Goal: Transaction & Acquisition: Purchase product/service

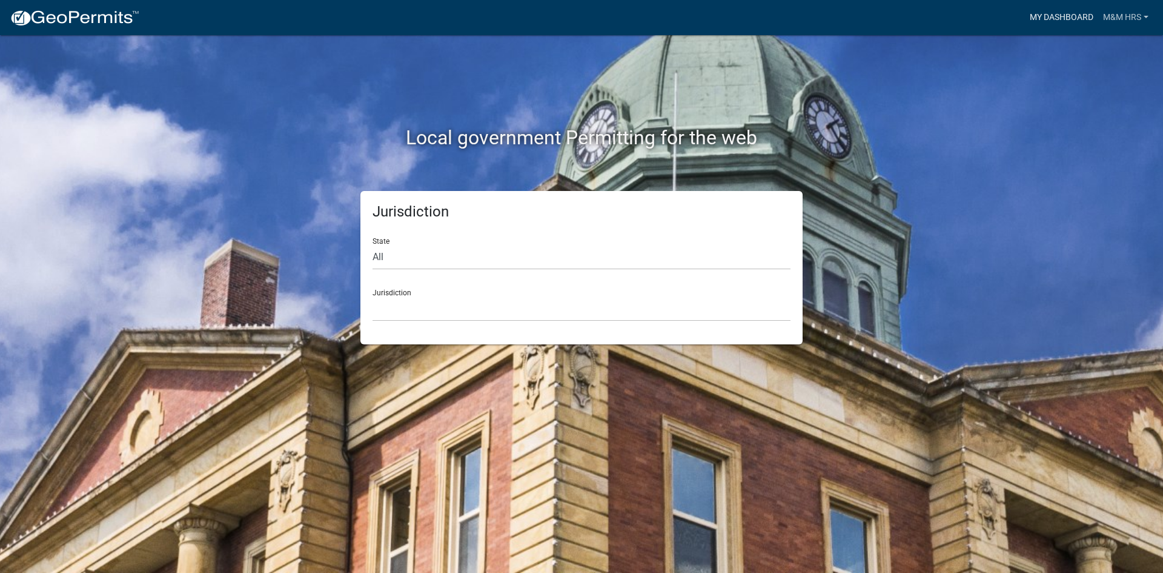
click at [1063, 18] on link "My Dashboard" at bounding box center [1061, 17] width 73 height 23
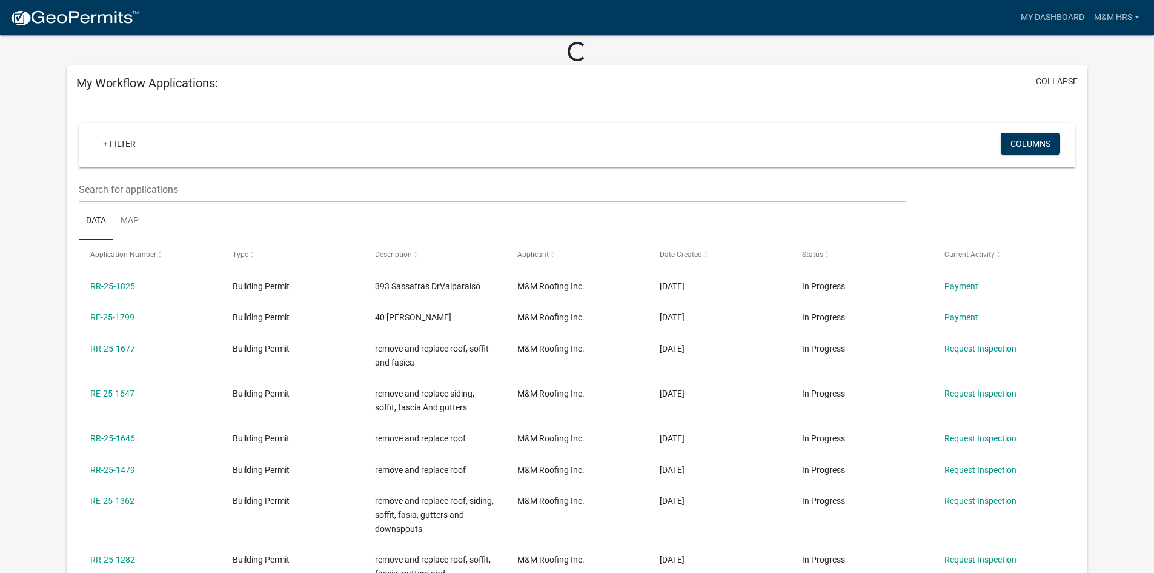
scroll to position [121, 0]
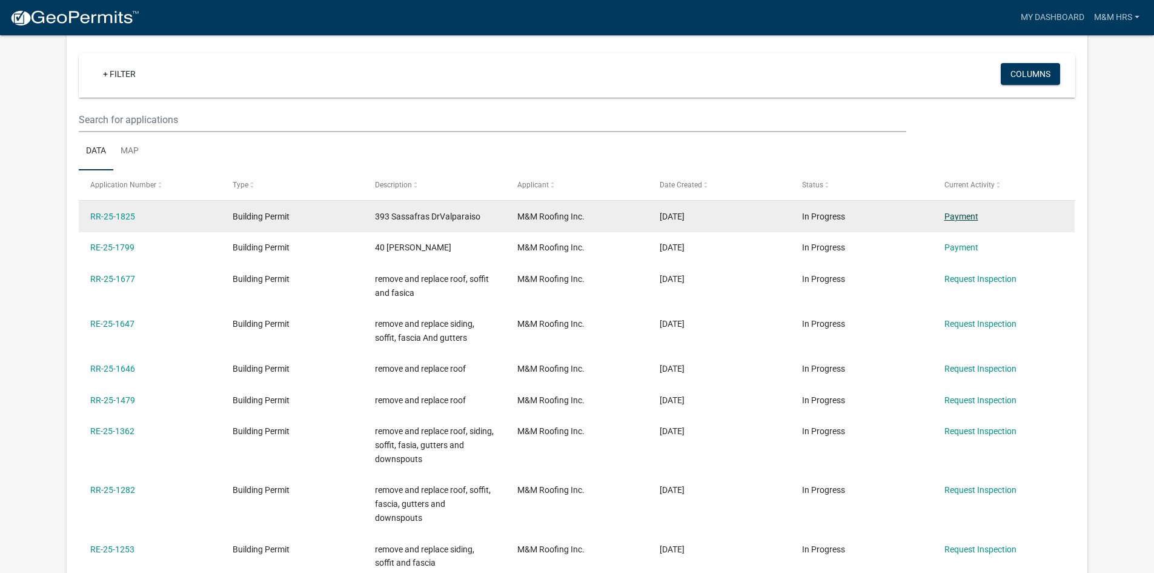
click at [959, 213] on link "Payment" at bounding box center [962, 216] width 34 height 10
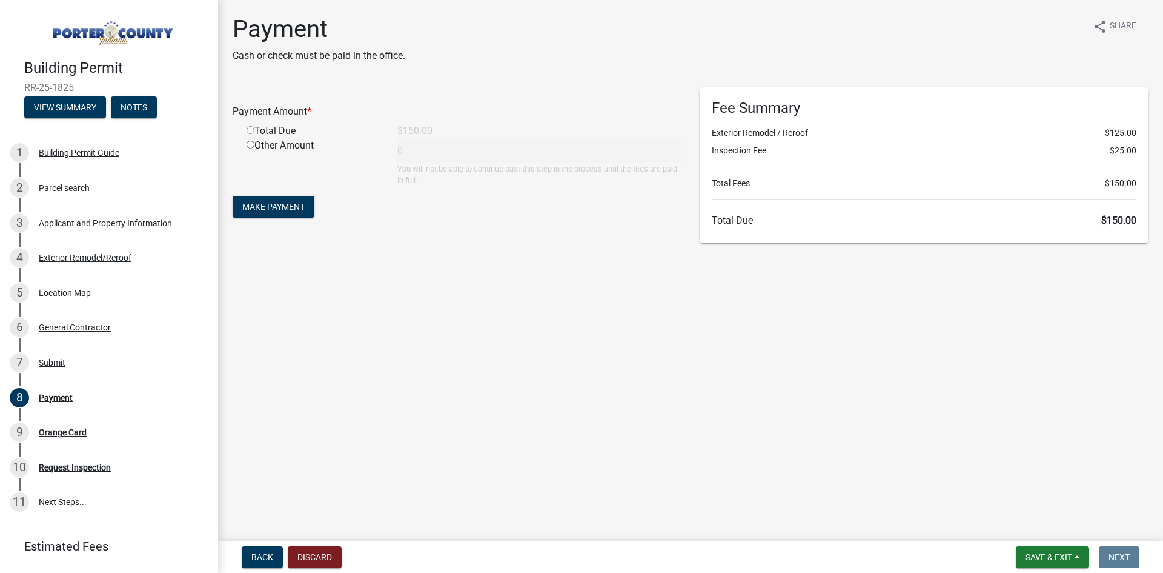
click at [248, 130] on input "radio" at bounding box center [251, 130] width 8 height 8
radio input "true"
type input "150"
click at [294, 205] on span "Make Payment" at bounding box center [273, 207] width 62 height 10
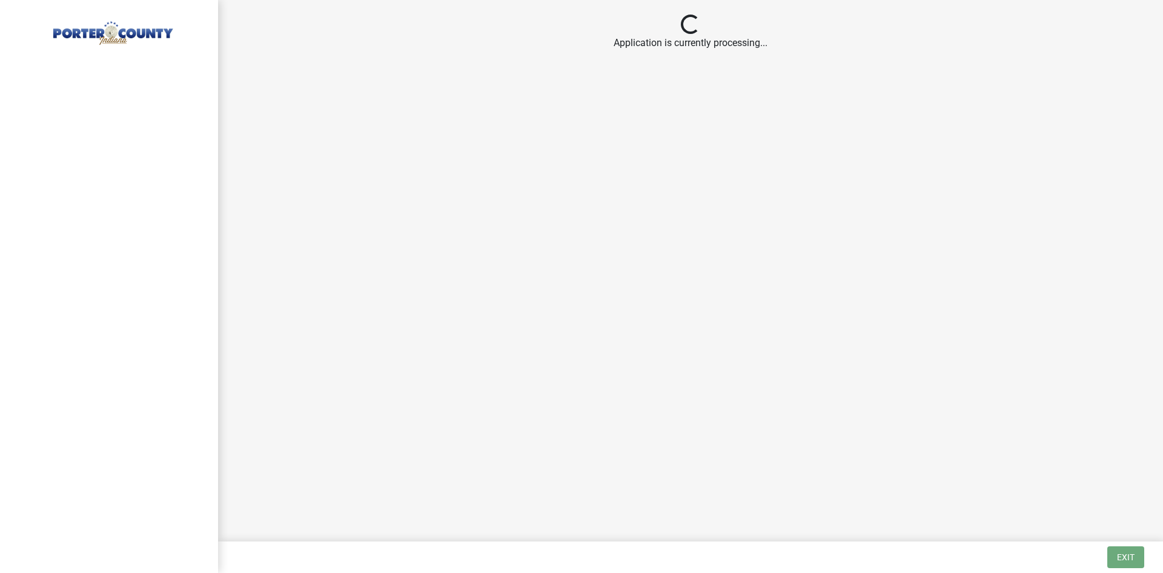
click at [536, 164] on main "Loading... Application is currently processing..." at bounding box center [690, 268] width 945 height 536
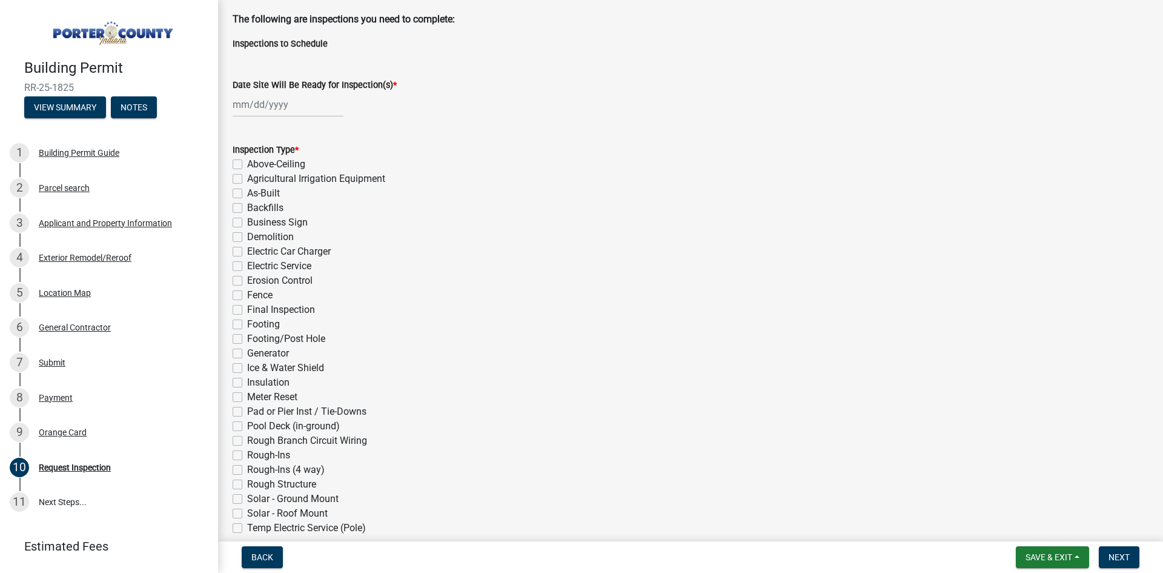
scroll to position [121, 0]
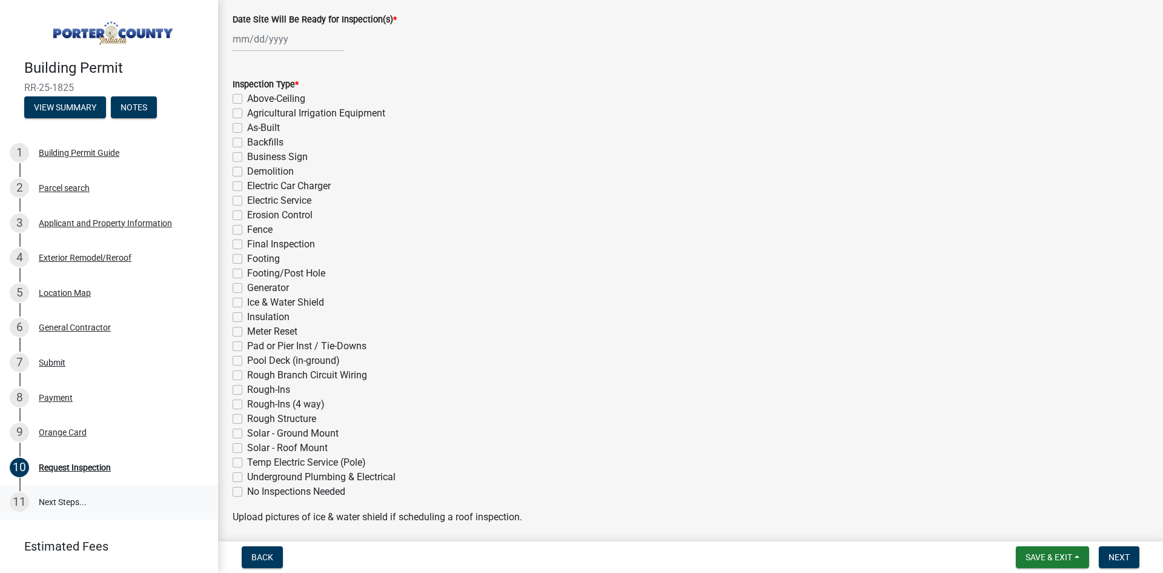
click at [68, 497] on link "11 Next Steps..." at bounding box center [109, 502] width 218 height 35
click at [1117, 554] on span "Next" at bounding box center [1119, 557] width 21 height 10
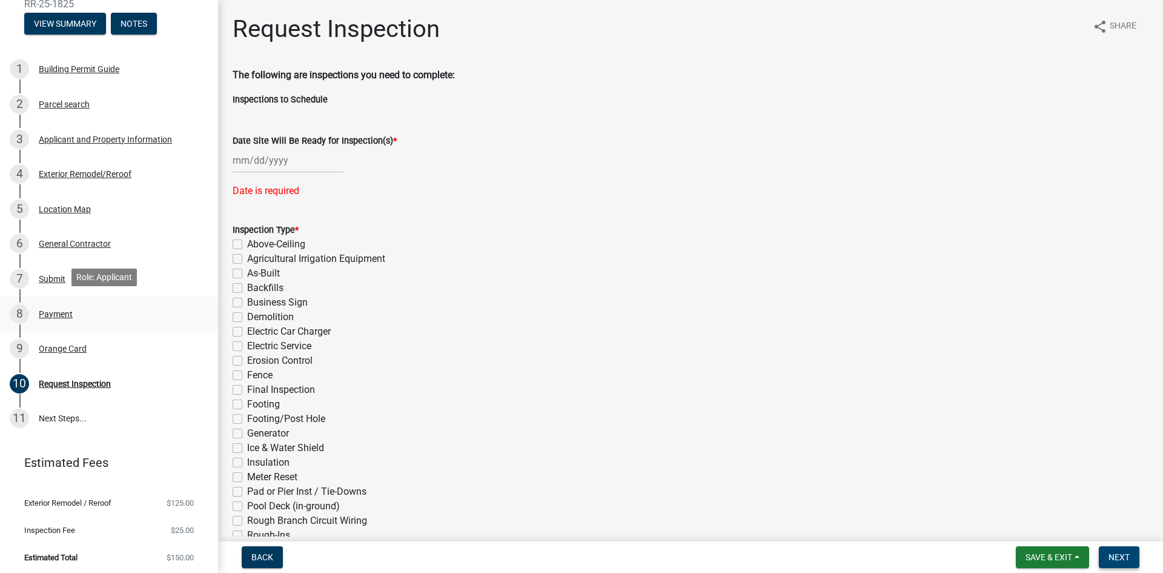
scroll to position [85, 0]
click at [264, 559] on span "Back" at bounding box center [262, 557] width 22 height 10
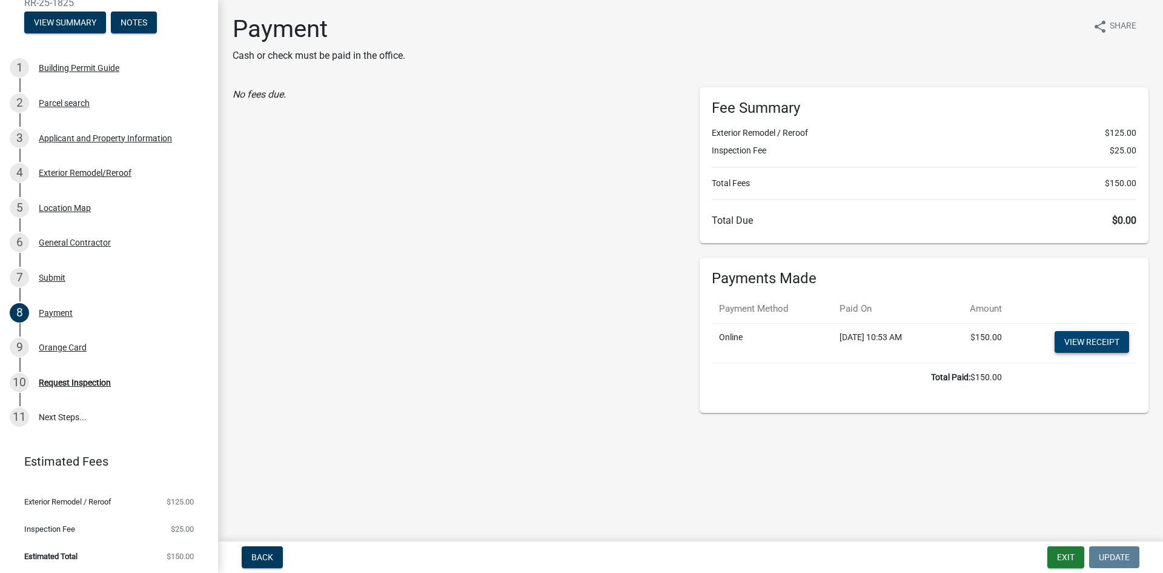
click at [1080, 351] on link "View receipt" at bounding box center [1092, 342] width 75 height 22
click at [55, 345] on div "Orange Card" at bounding box center [63, 347] width 48 height 8
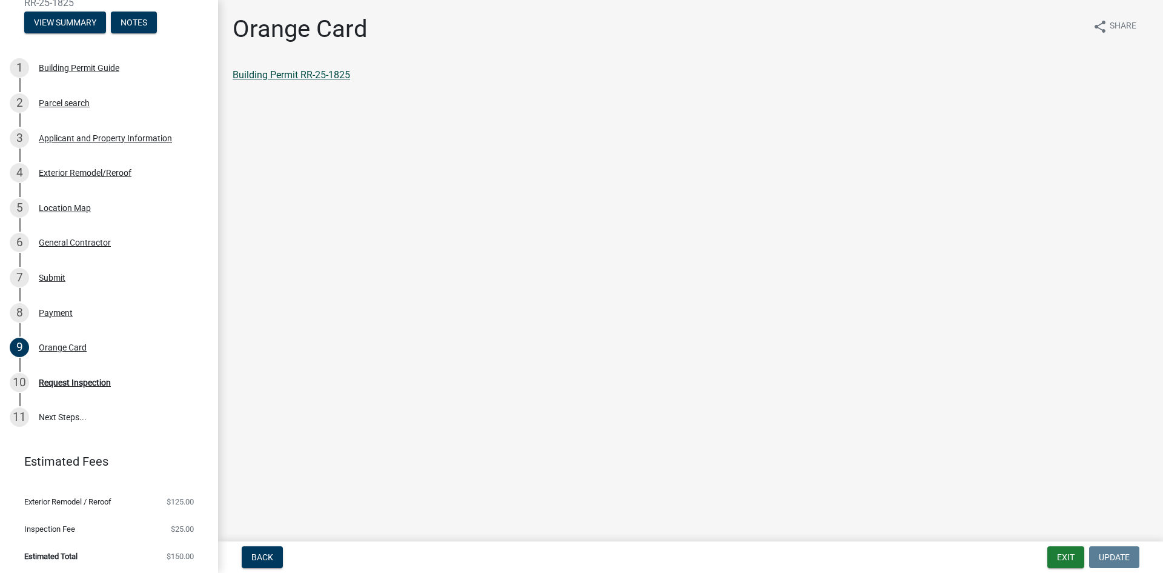
click at [291, 72] on link "Building Permit RR-25-1825" at bounding box center [292, 75] width 118 height 12
